Goal: Task Accomplishment & Management: Use online tool/utility

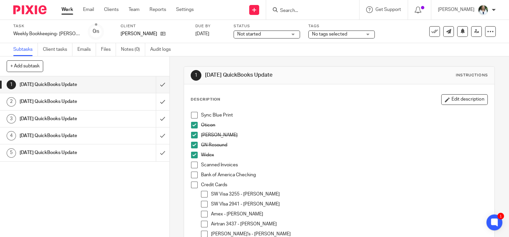
click at [191, 114] on span at bounding box center [194, 115] width 7 height 7
click at [463, 185] on p "Credit Cards" at bounding box center [344, 185] width 286 height 7
click at [412, 189] on div "Credit Cards SW Visa 3255 - [PERSON_NAME] SW VIsa 2941 - [PERSON_NAME] Amex - […" at bounding box center [344, 228] width 286 height 92
click at [426, 156] on p "Widex" at bounding box center [344, 155] width 286 height 7
click at [444, 174] on p "Bank of America Checking" at bounding box center [344, 175] width 286 height 7
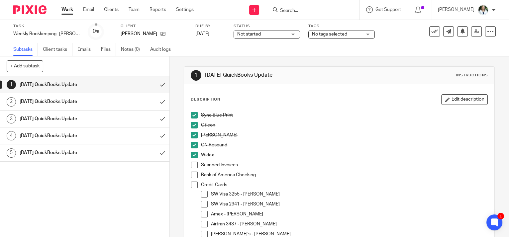
drag, startPoint x: 446, startPoint y: 196, endPoint x: 422, endPoint y: 187, distance: 25.7
click at [445, 195] on p "SW Visa 3255 - [PERSON_NAME]" at bounding box center [349, 194] width 276 height 7
click at [490, 171] on div "1 [DATE] QuickBooks Update Instructions Description Edit description Sync Blue …" at bounding box center [339, 146] width 339 height 181
click at [191, 165] on span at bounding box center [194, 165] width 7 height 7
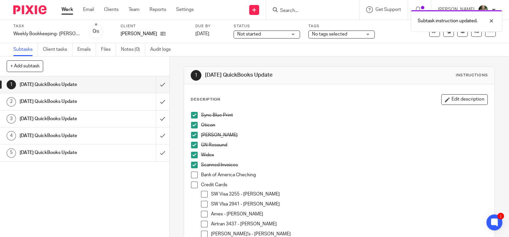
click at [194, 175] on span at bounding box center [194, 175] width 7 height 7
click at [192, 182] on span at bounding box center [194, 185] width 7 height 7
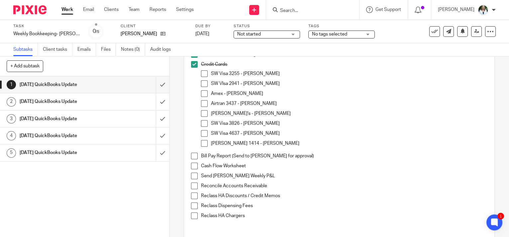
drag, startPoint x: 193, startPoint y: 156, endPoint x: 192, endPoint y: 163, distance: 8.0
click at [193, 156] on span at bounding box center [194, 156] width 7 height 7
click at [192, 164] on span at bounding box center [194, 166] width 7 height 7
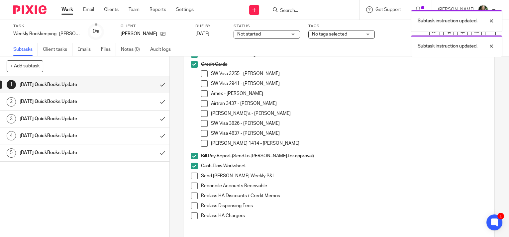
click at [193, 174] on span at bounding box center [194, 176] width 7 height 7
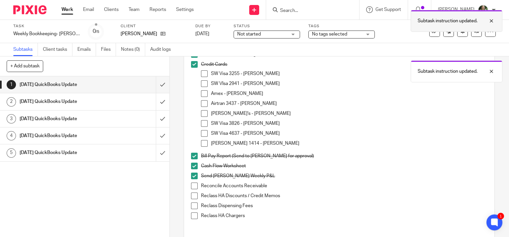
click at [490, 21] on div at bounding box center [486, 21] width 18 height 8
